Goal: Check status: Verify the current state of an ongoing process or item

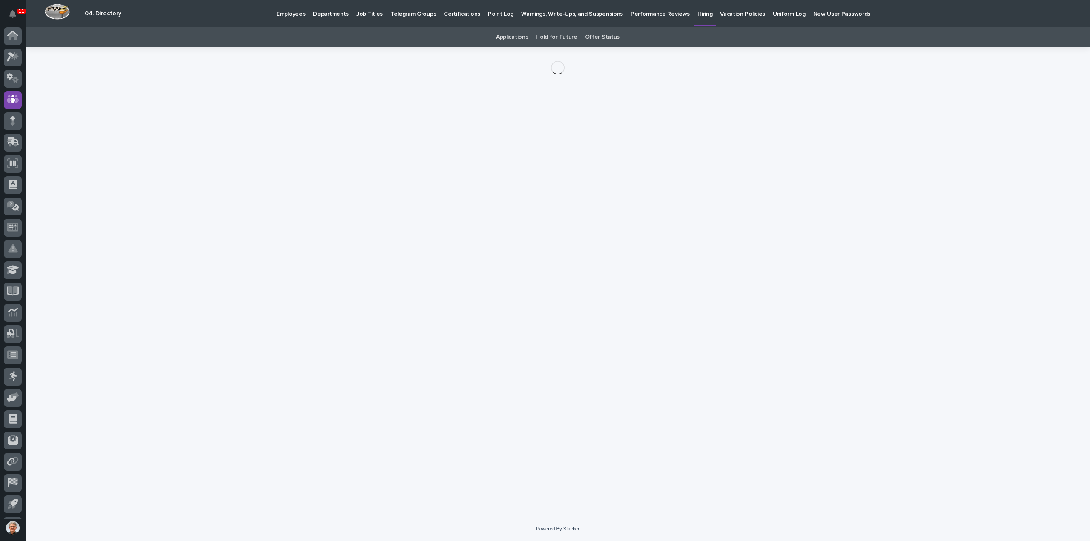
scroll to position [19, 0]
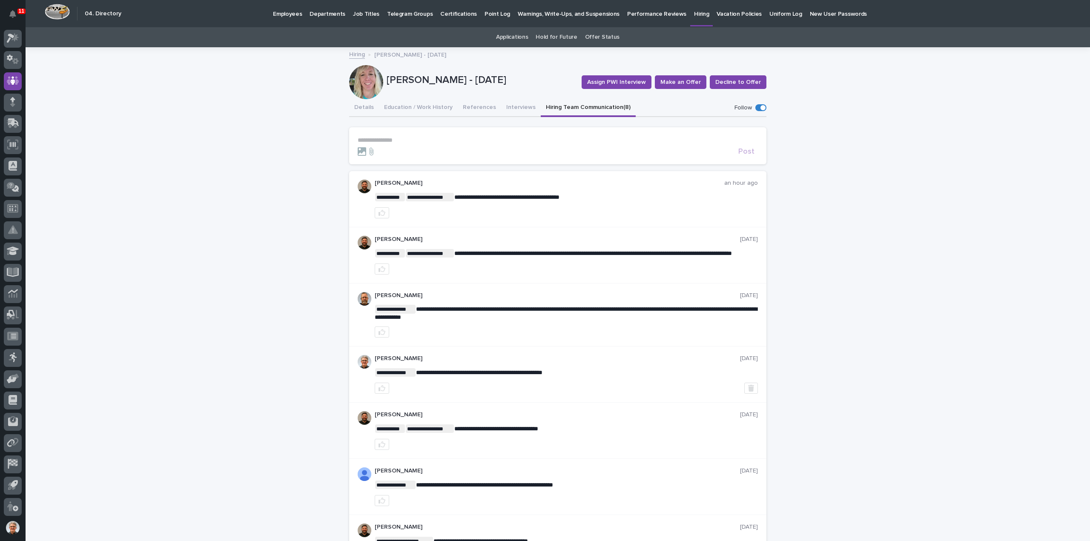
click at [572, 106] on button "Hiring Team Communication (8)" at bounding box center [588, 108] width 95 height 18
click at [390, 137] on p "**********" at bounding box center [558, 140] width 400 height 7
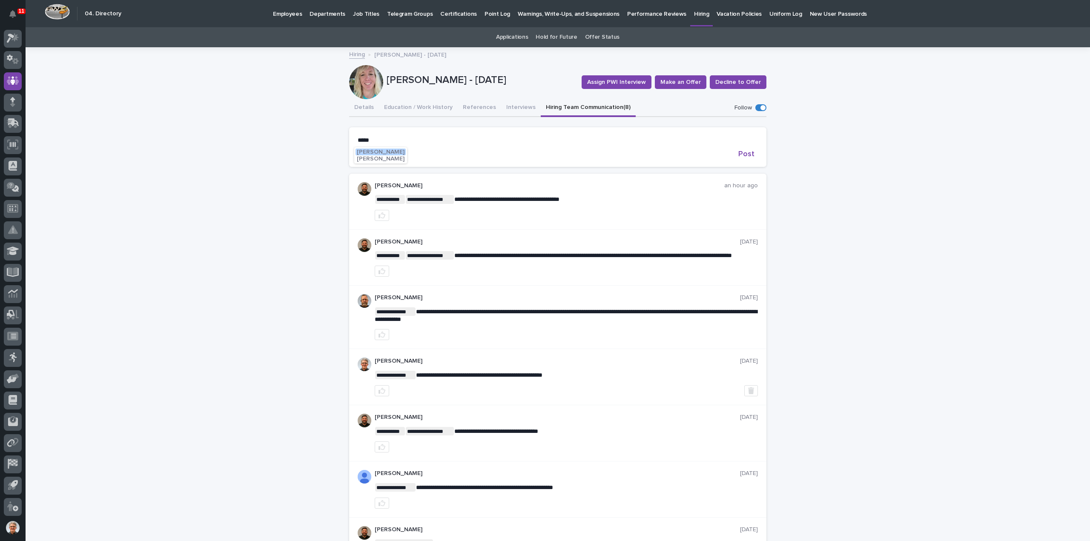
click at [369, 151] on span "Austin Beachy" at bounding box center [381, 152] width 48 height 6
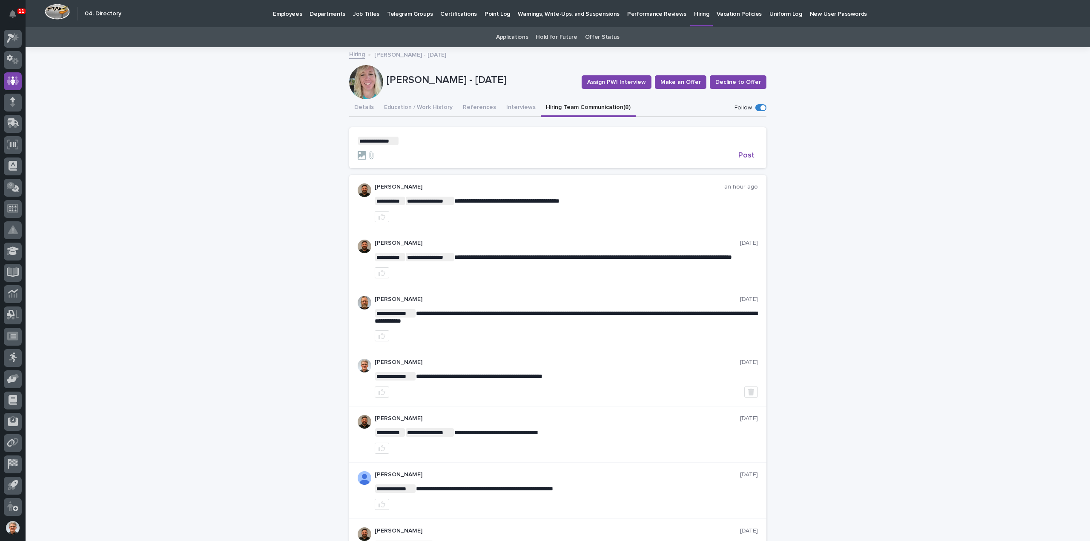
click at [411, 141] on p "**********" at bounding box center [558, 141] width 400 height 9
click at [416, 150] on span "Pat Kelley" at bounding box center [422, 152] width 48 height 6
click at [451, 140] on p "**********" at bounding box center [558, 141] width 400 height 9
click at [740, 155] on span "Post" at bounding box center [746, 156] width 16 height 8
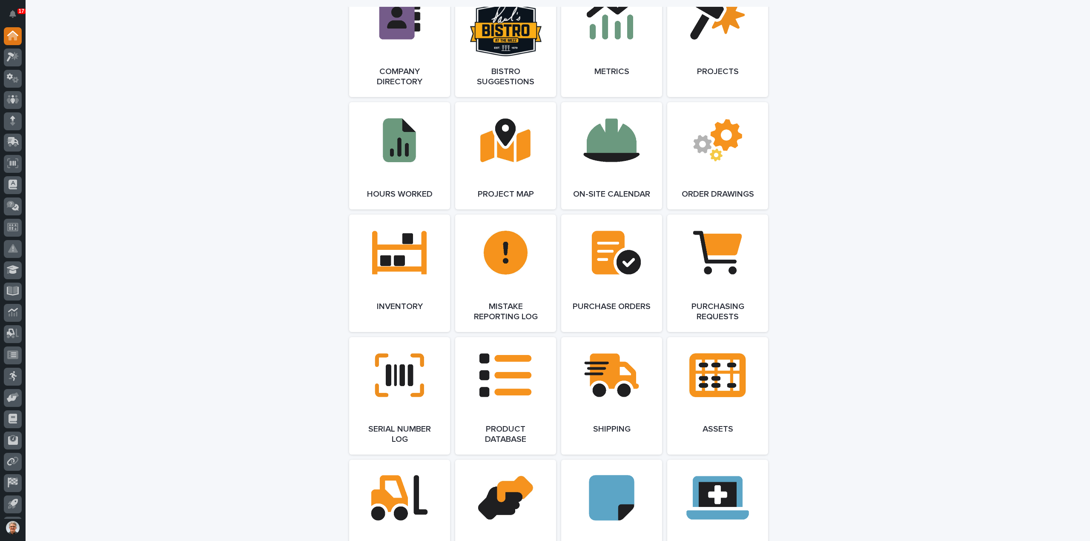
scroll to position [744, 0]
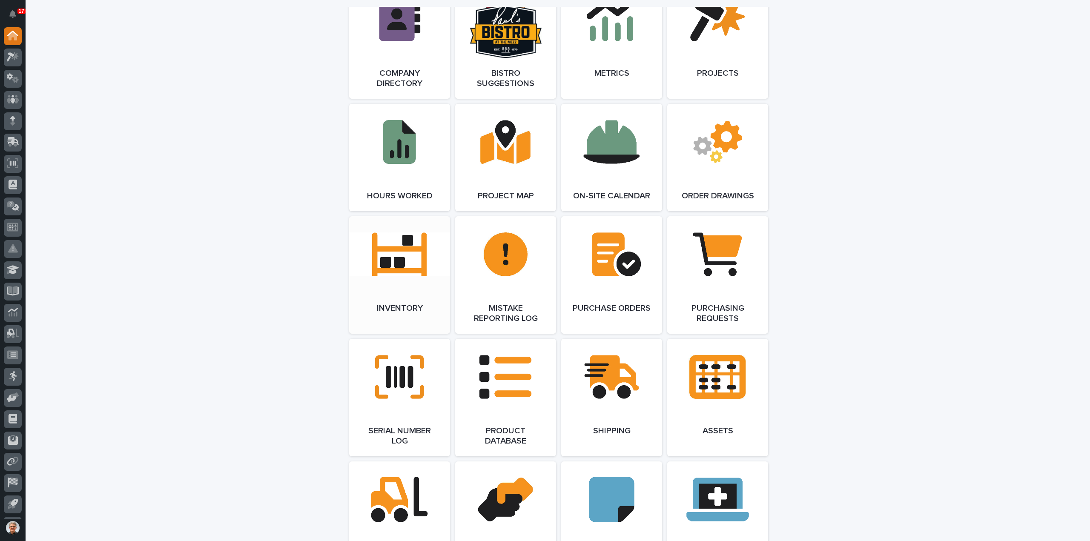
click at [400, 255] on link "Open Link" at bounding box center [399, 274] width 101 height 117
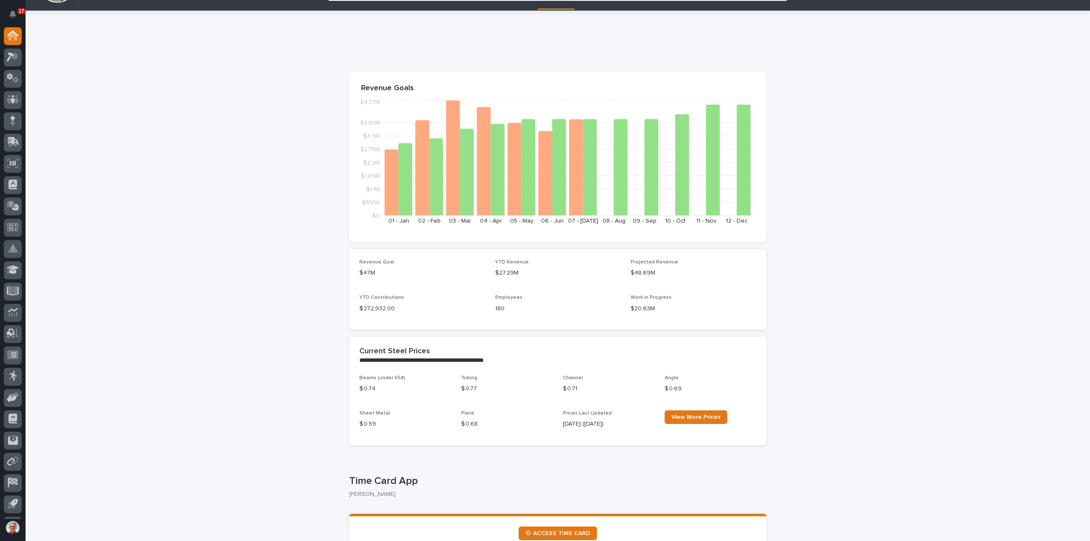
scroll to position [0, 0]
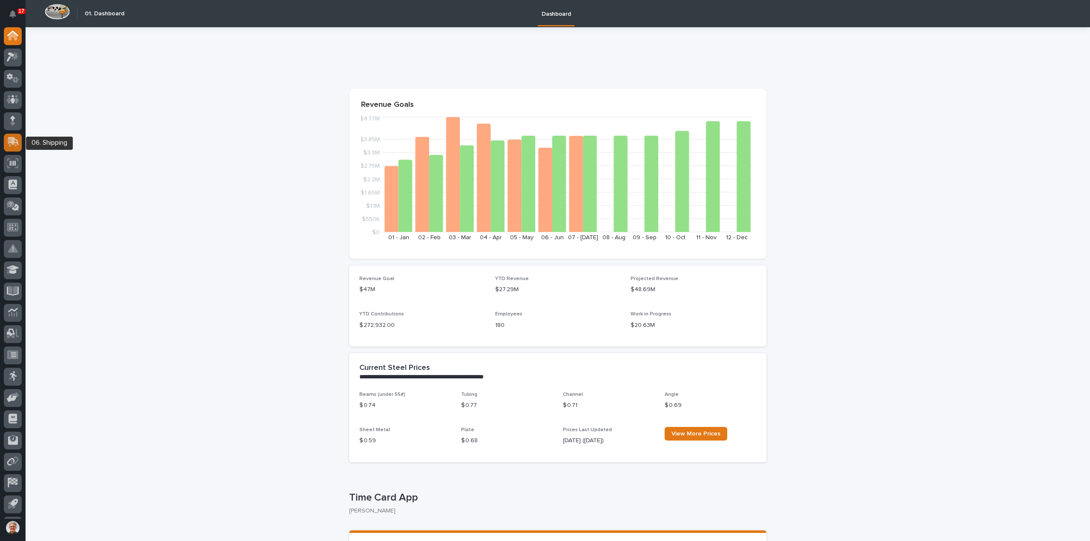
click at [11, 138] on icon at bounding box center [13, 141] width 11 height 8
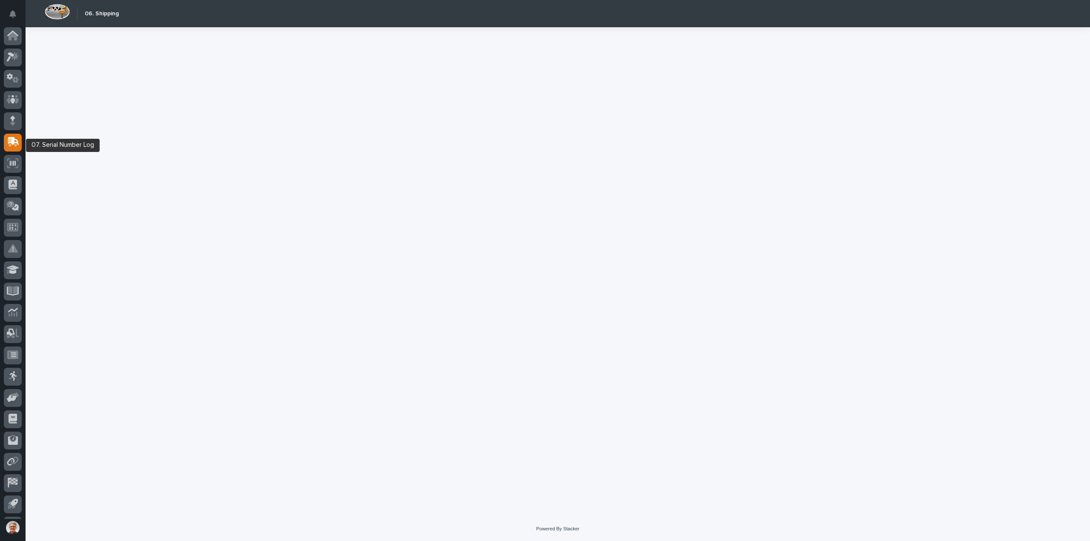
scroll to position [19, 0]
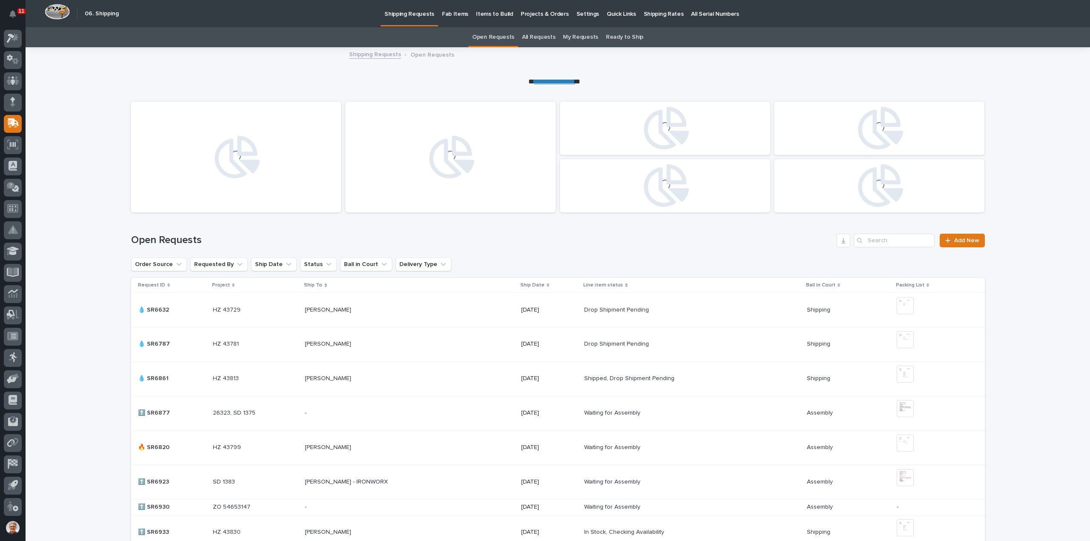
click at [547, 35] on link "All Requests" at bounding box center [538, 37] width 33 height 20
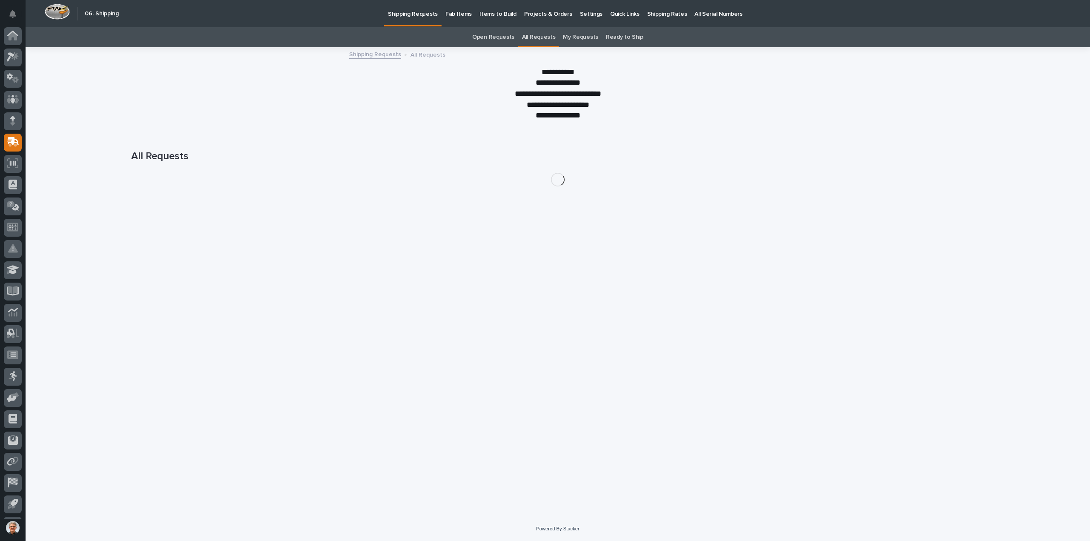
scroll to position [19, 0]
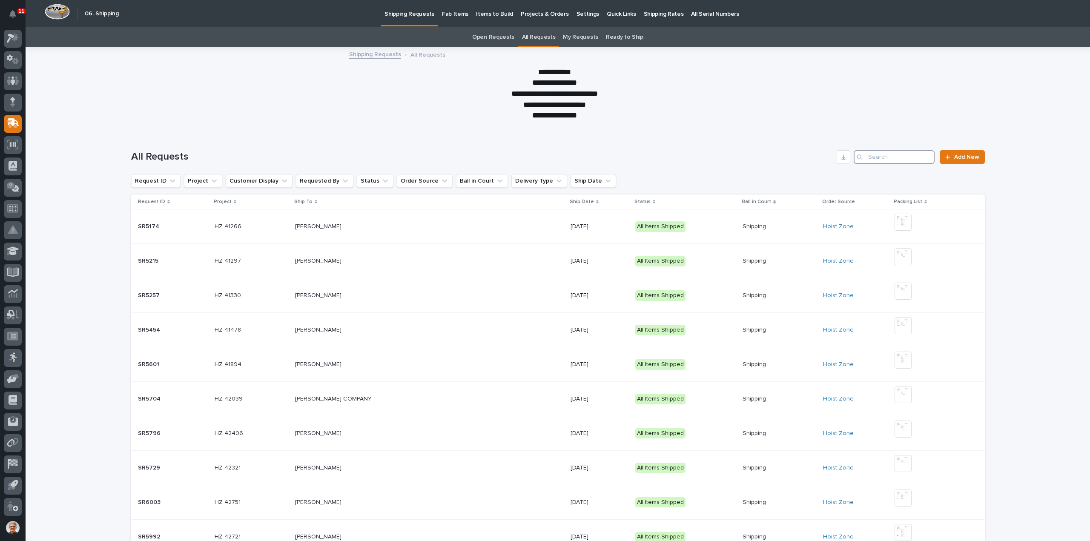
click at [877, 156] on input "Search" at bounding box center [893, 157] width 81 height 14
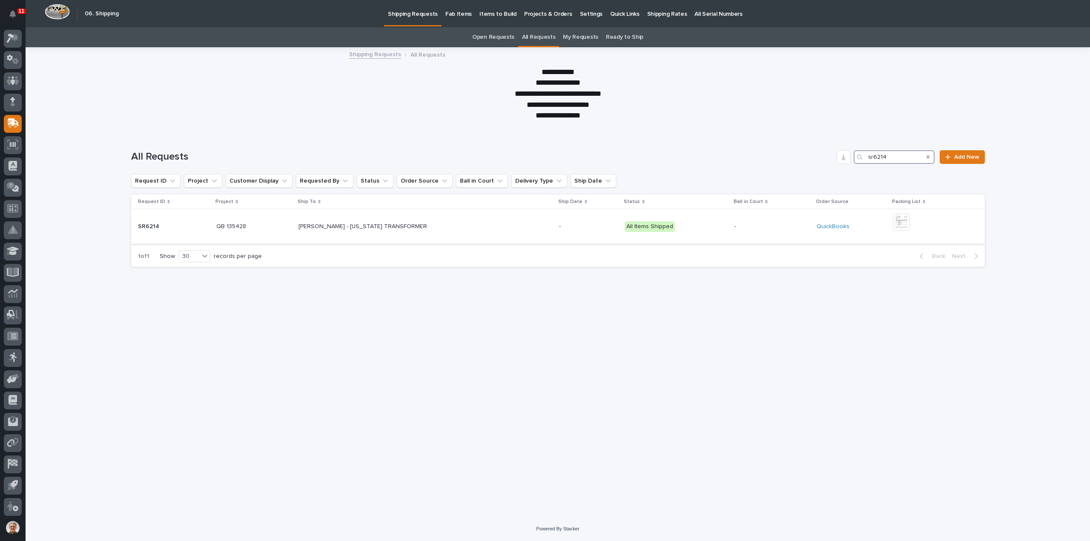
type input "sr6214"
click at [370, 225] on p "[PERSON_NAME] - [US_STATE] TRANSFORMER" at bounding box center [363, 225] width 130 height 9
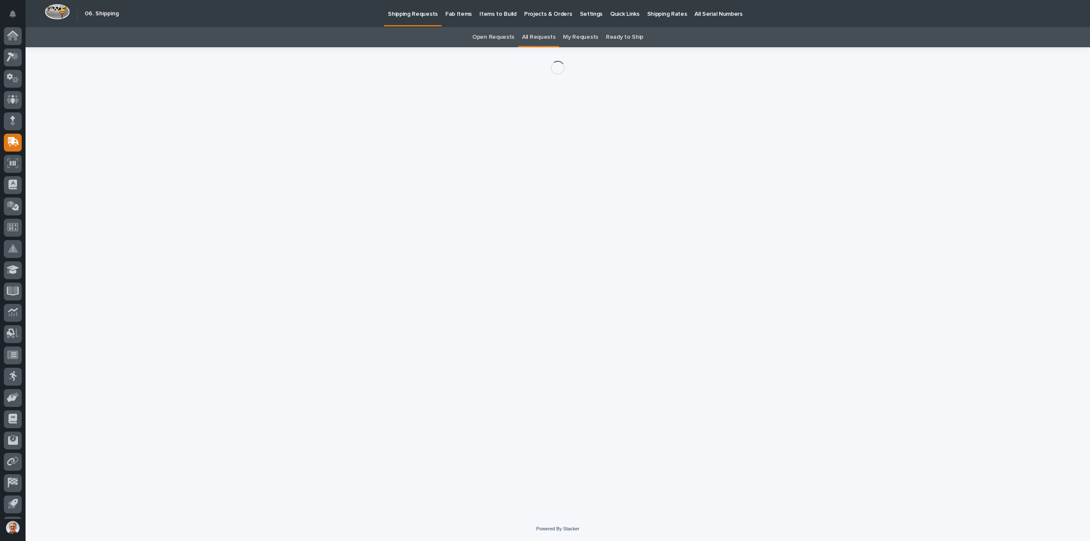
scroll to position [19, 0]
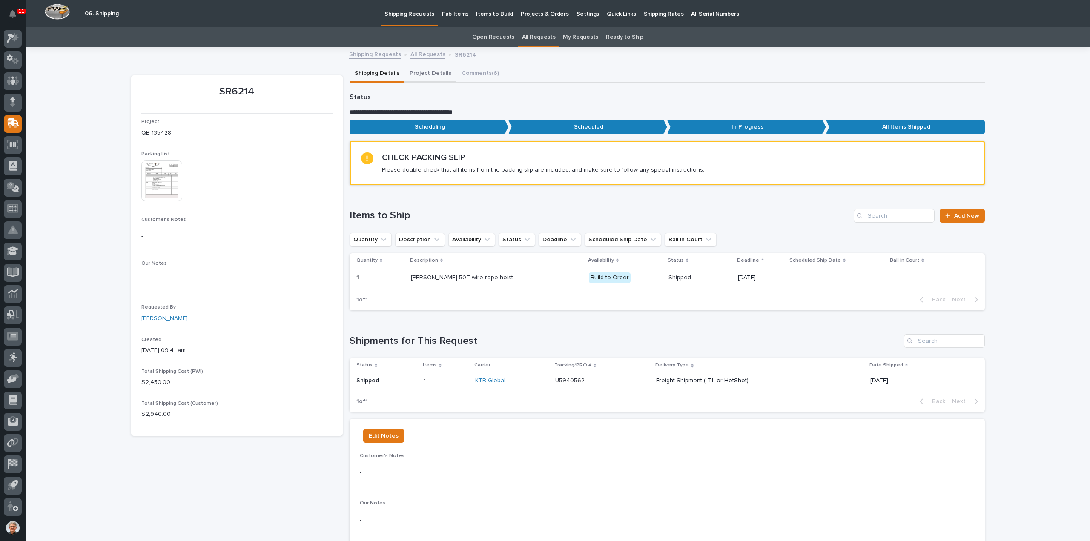
click at [422, 72] on button "Project Details" at bounding box center [430, 74] width 52 height 18
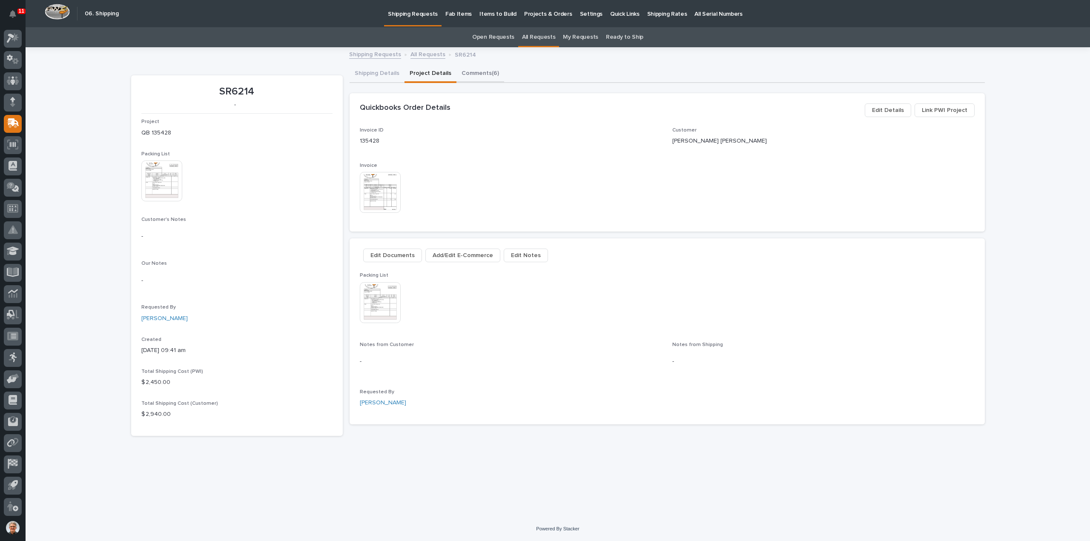
click at [475, 72] on button "Comments (6)" at bounding box center [480, 74] width 48 height 18
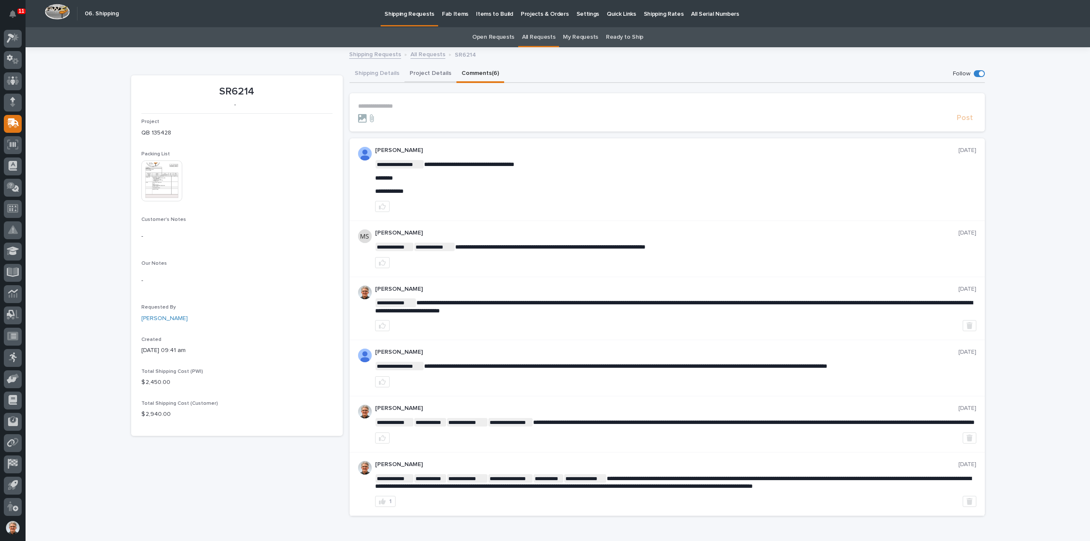
click at [421, 73] on button "Project Details" at bounding box center [430, 74] width 52 height 18
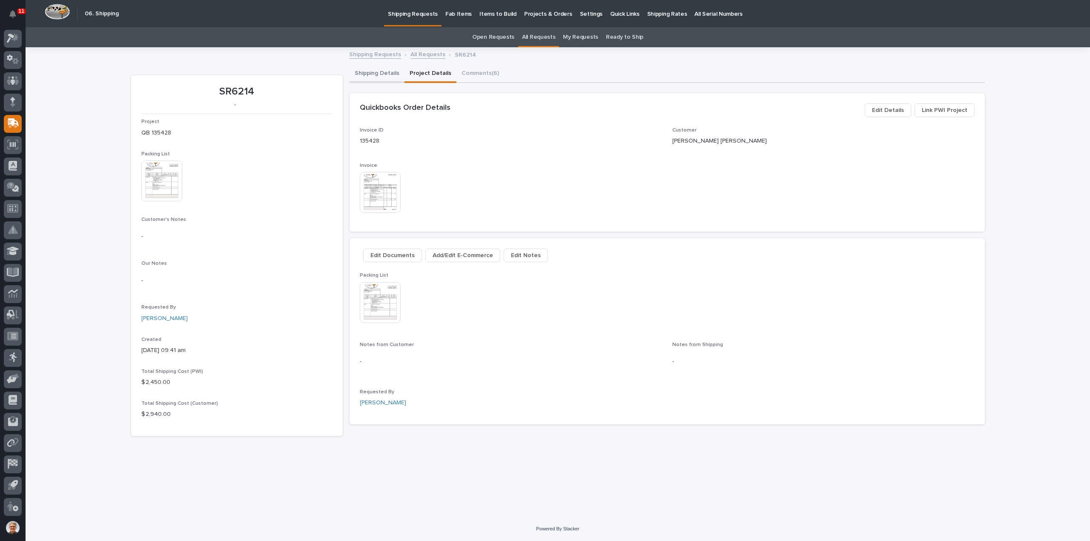
click at [375, 72] on button "Shipping Details" at bounding box center [376, 74] width 55 height 18
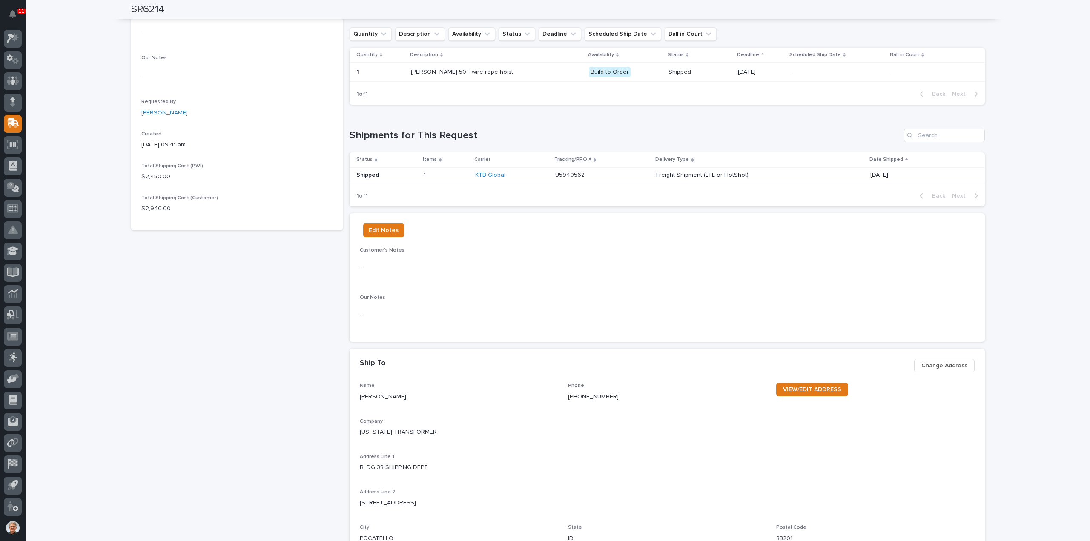
scroll to position [149, 0]
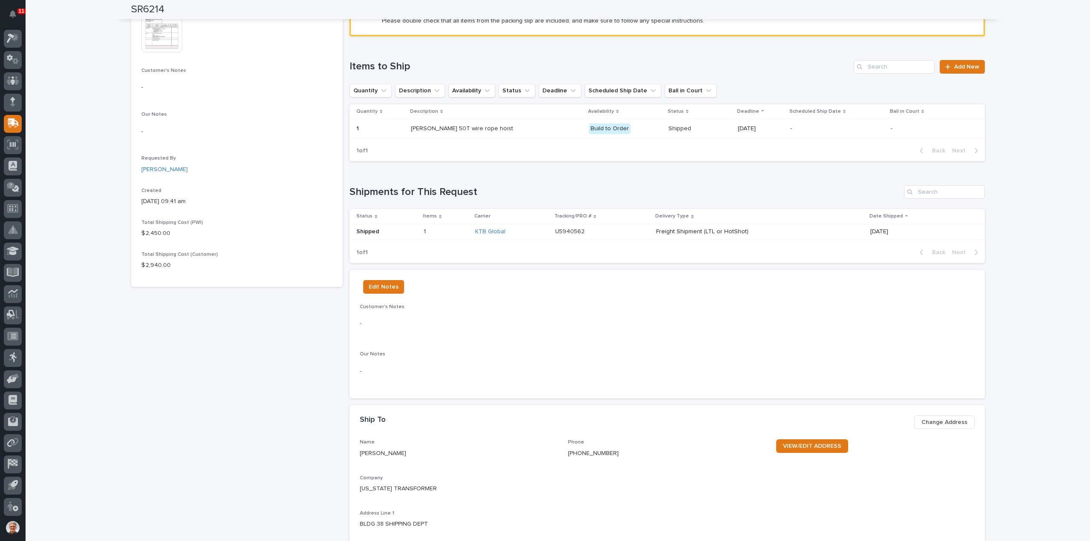
click at [567, 230] on p "U5940562" at bounding box center [570, 230] width 31 height 9
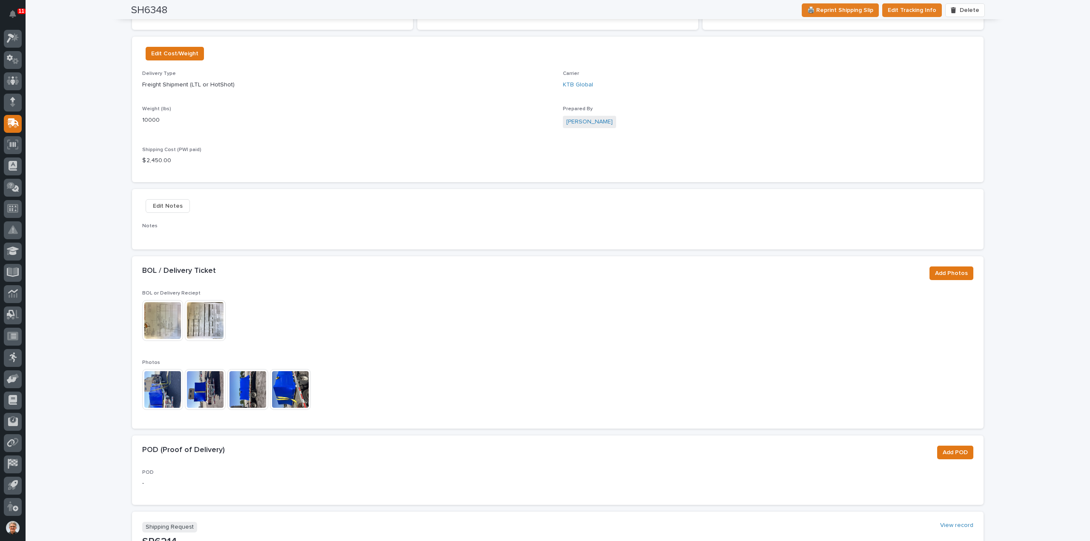
scroll to position [227, 0]
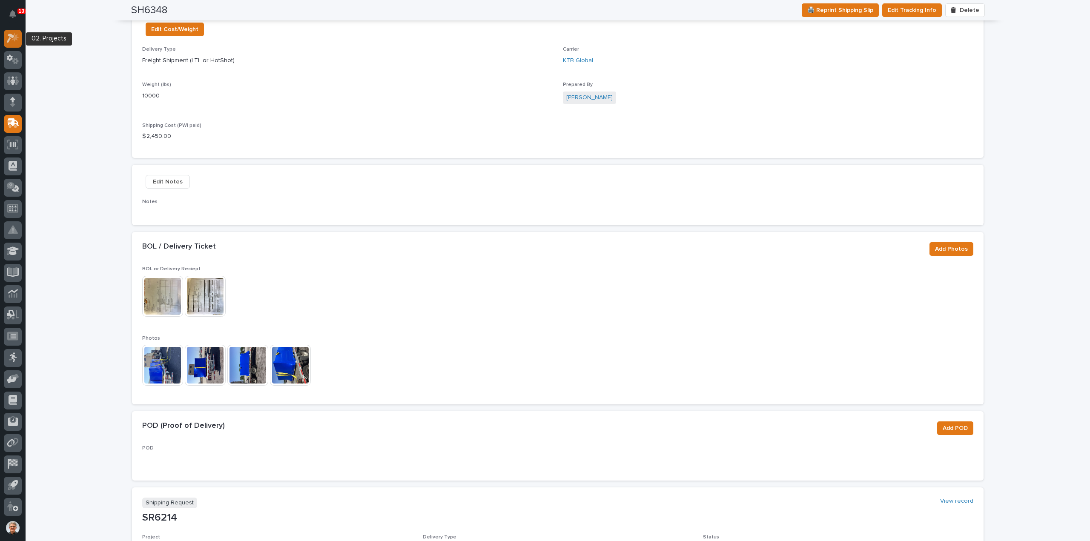
click at [12, 36] on icon at bounding box center [11, 38] width 8 height 9
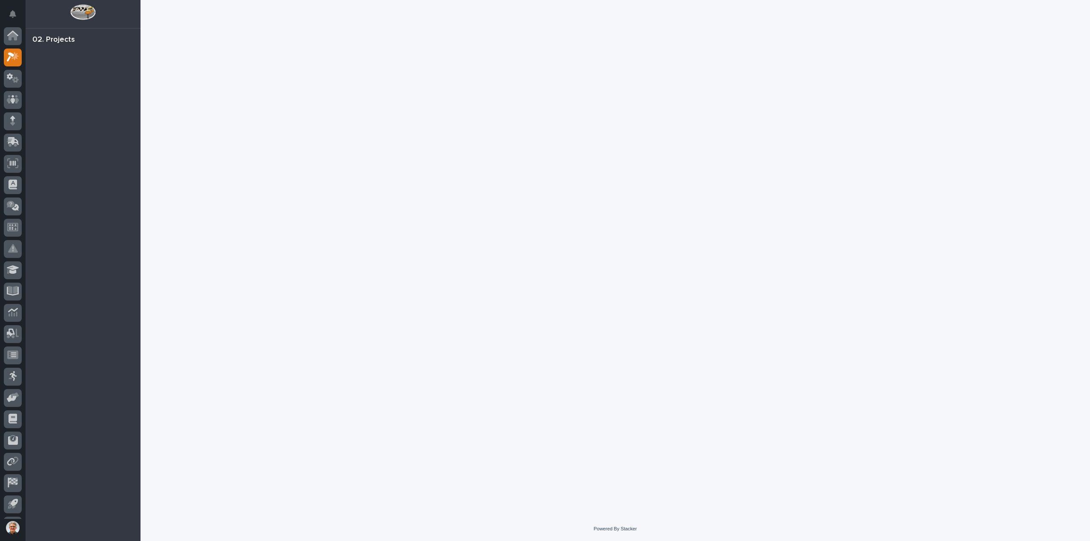
scroll to position [19, 0]
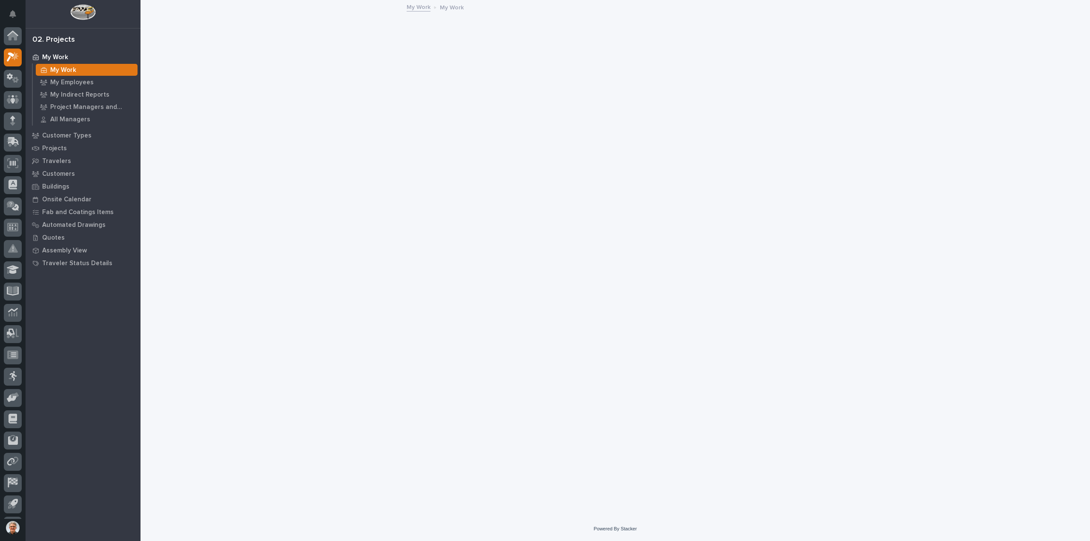
scroll to position [19, 0]
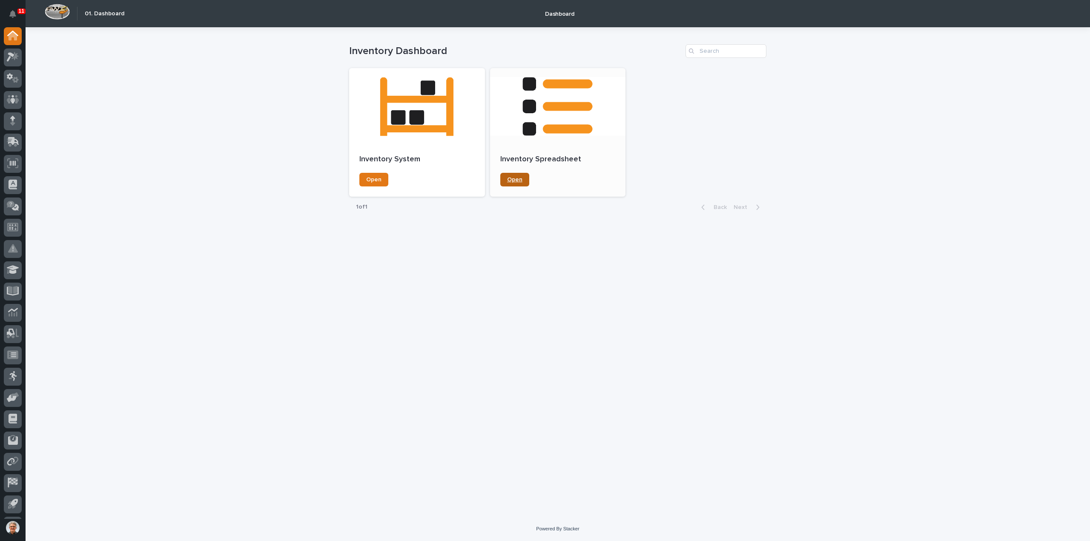
click at [513, 175] on link "Open" at bounding box center [514, 180] width 29 height 14
